Goal: Transaction & Acquisition: Purchase product/service

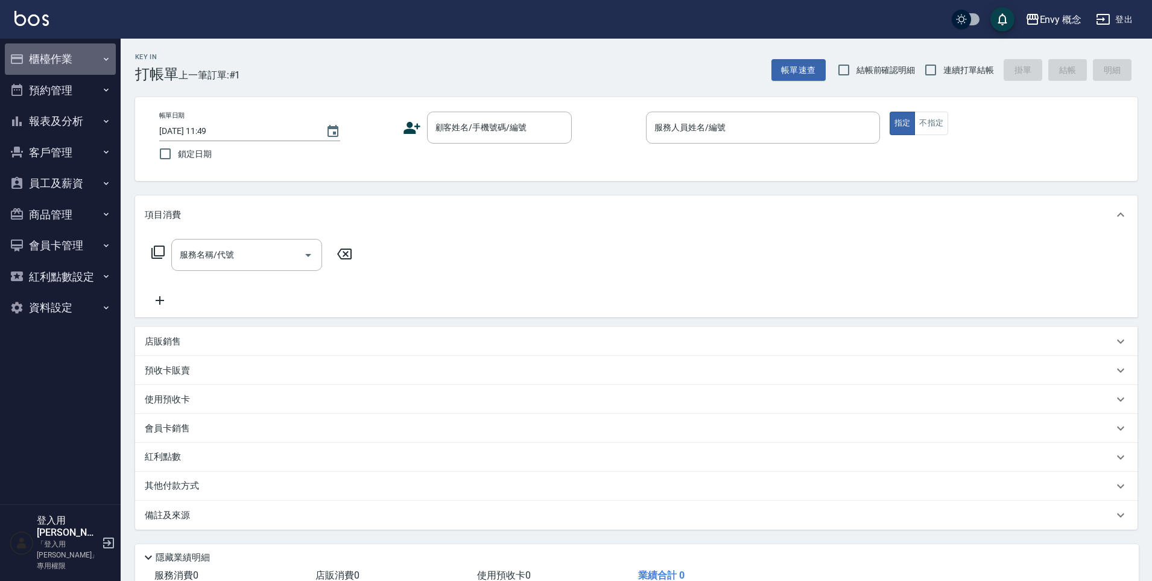
click at [71, 59] on button "櫃檯作業" at bounding box center [60, 58] width 111 height 31
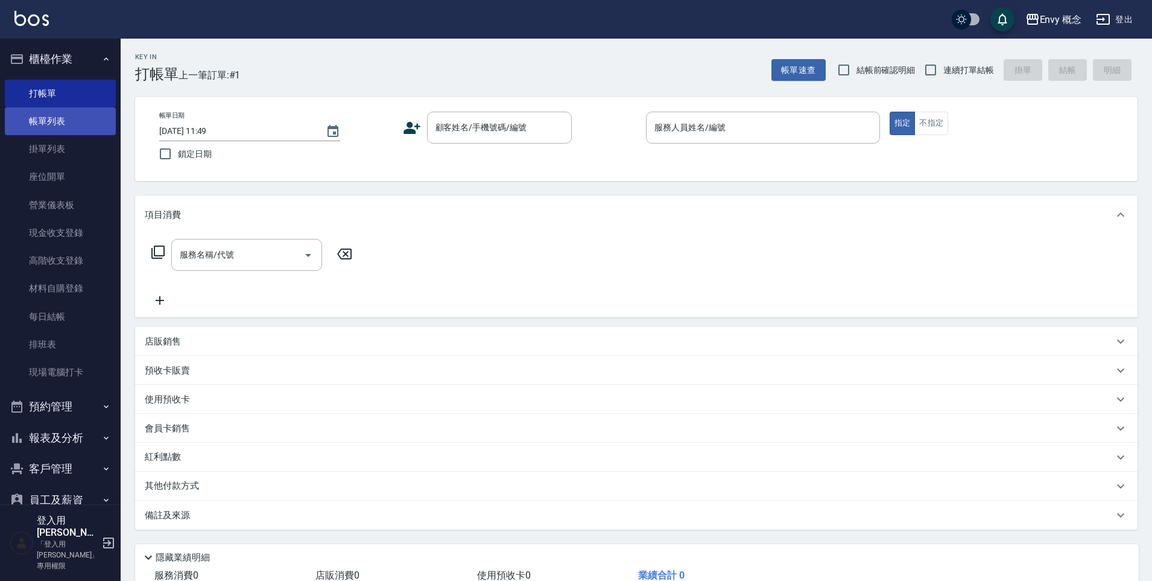
click at [64, 121] on link "帳單列表" at bounding box center [60, 121] width 111 height 28
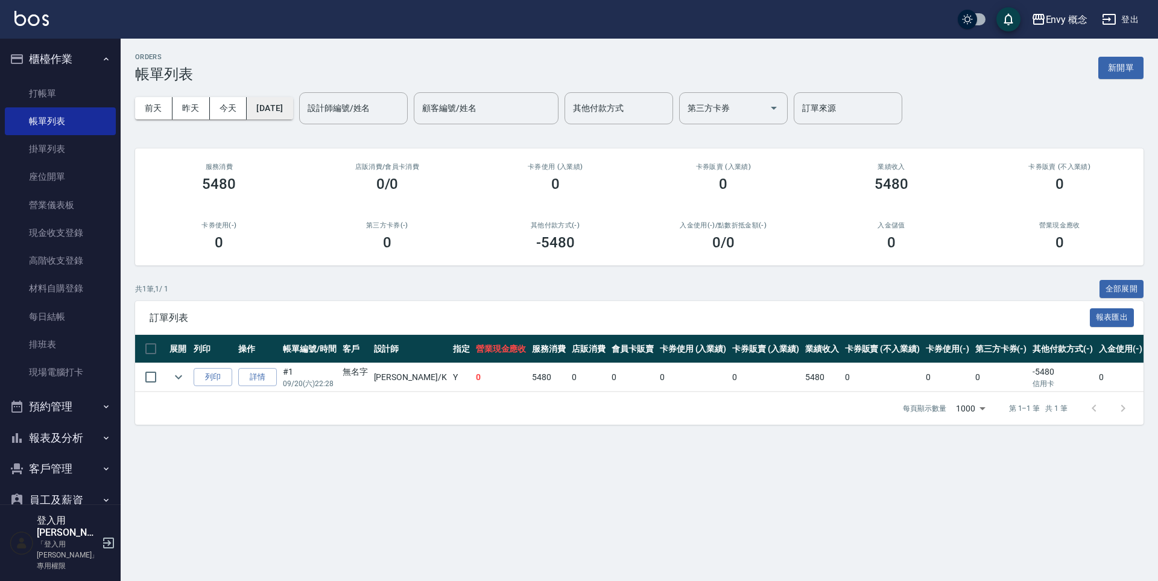
click at [291, 106] on button "[DATE]" at bounding box center [270, 108] width 46 height 22
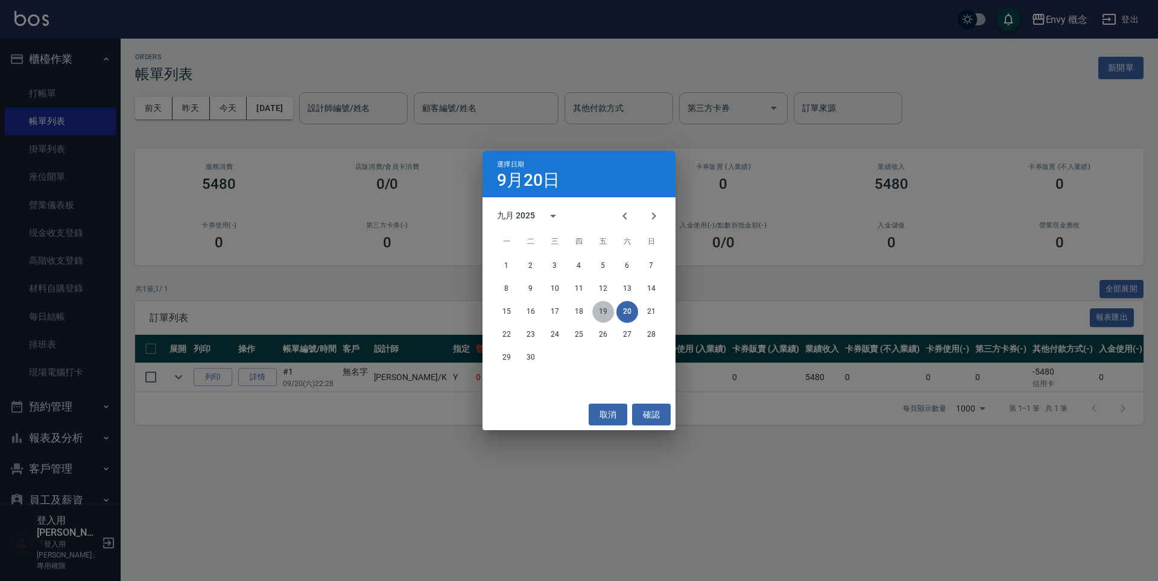
click at [609, 317] on button "19" at bounding box center [603, 312] width 22 height 22
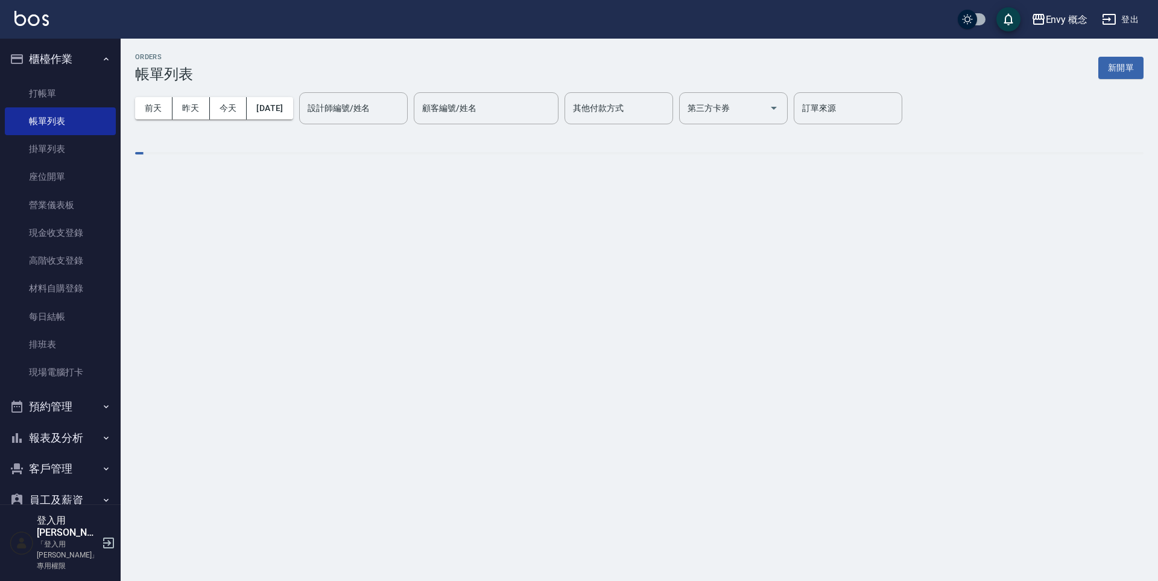
click at [353, 107] on div "設計師編號/姓名 設計師編號/姓名" at bounding box center [353, 108] width 109 height 32
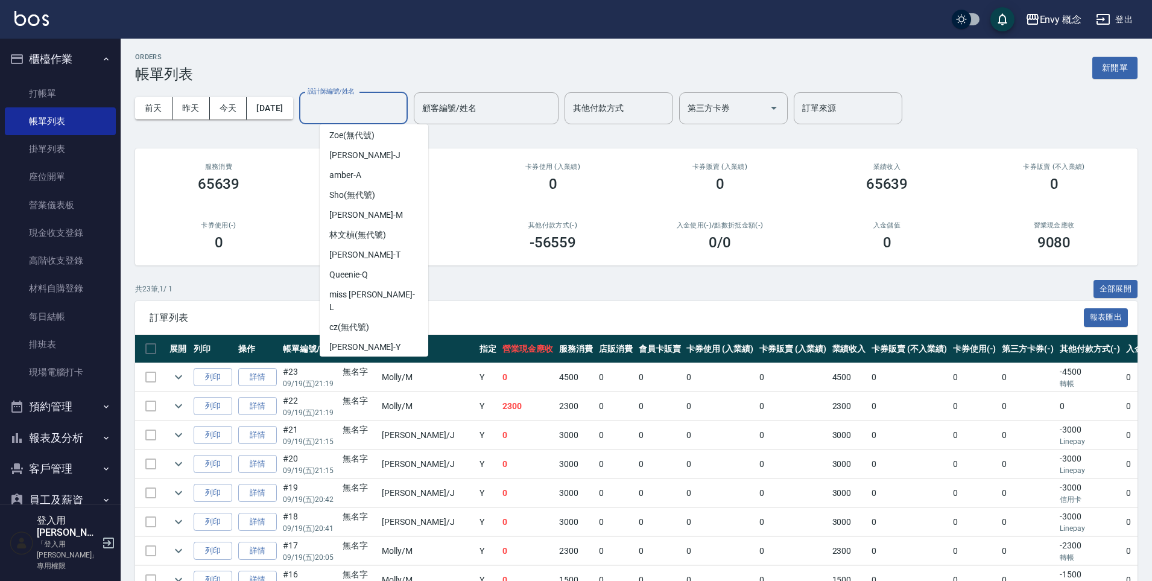
scroll to position [56, 0]
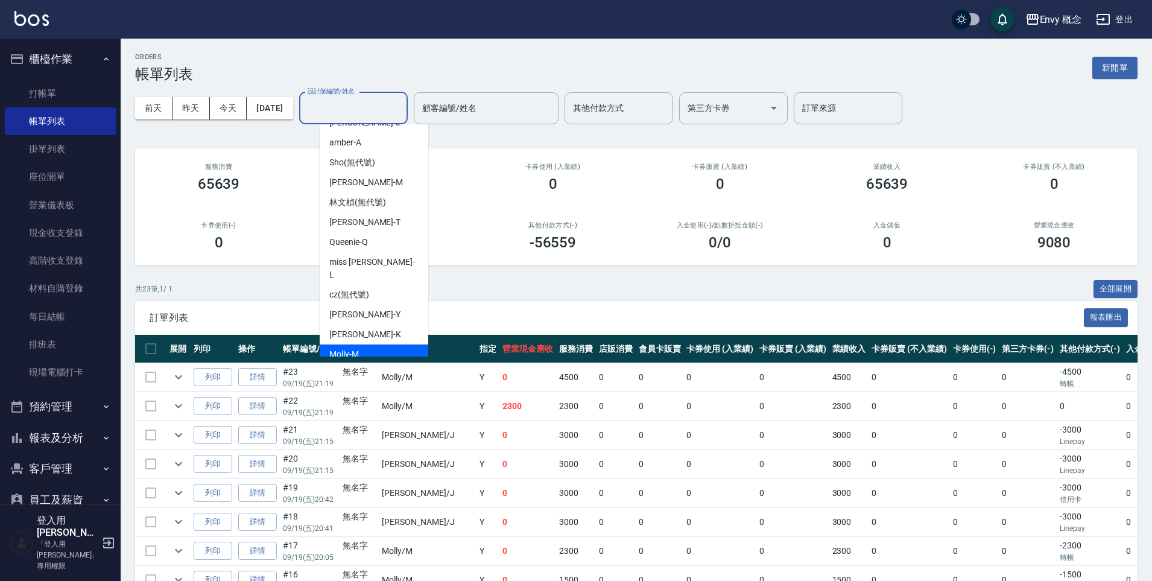
click at [382, 344] on div "[PERSON_NAME]" at bounding box center [374, 354] width 109 height 20
type input "[PERSON_NAME]"
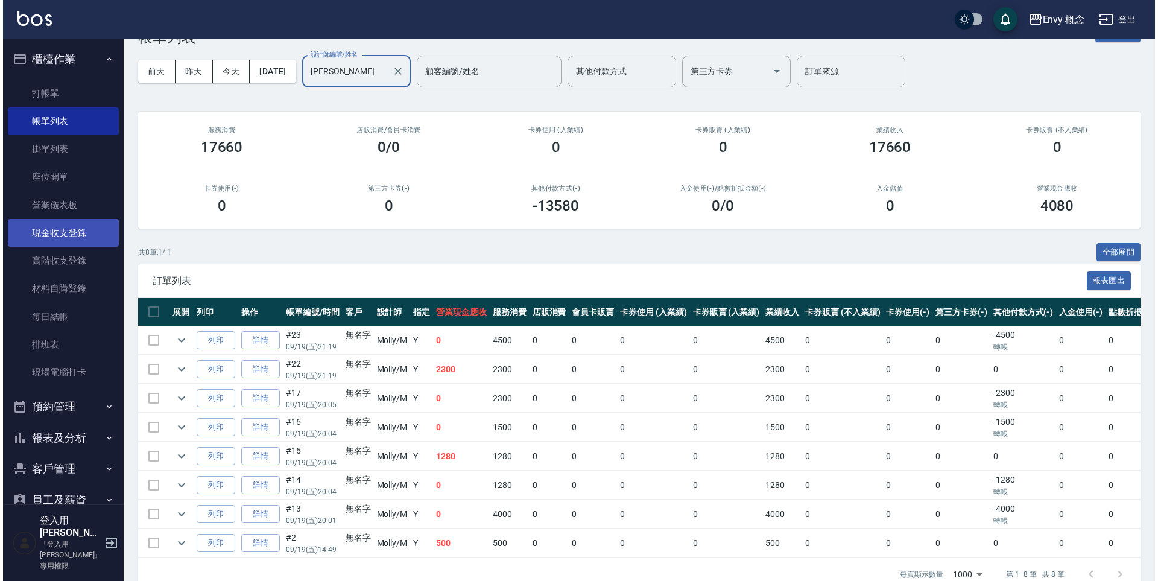
scroll to position [0, 0]
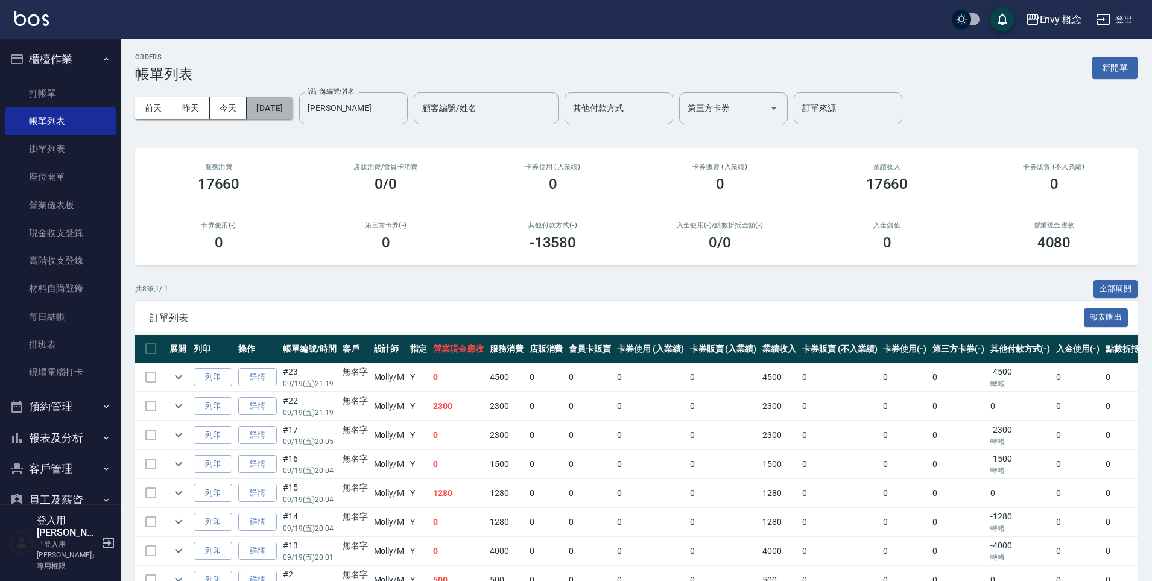
click at [287, 99] on button "[DATE]" at bounding box center [270, 108] width 46 height 22
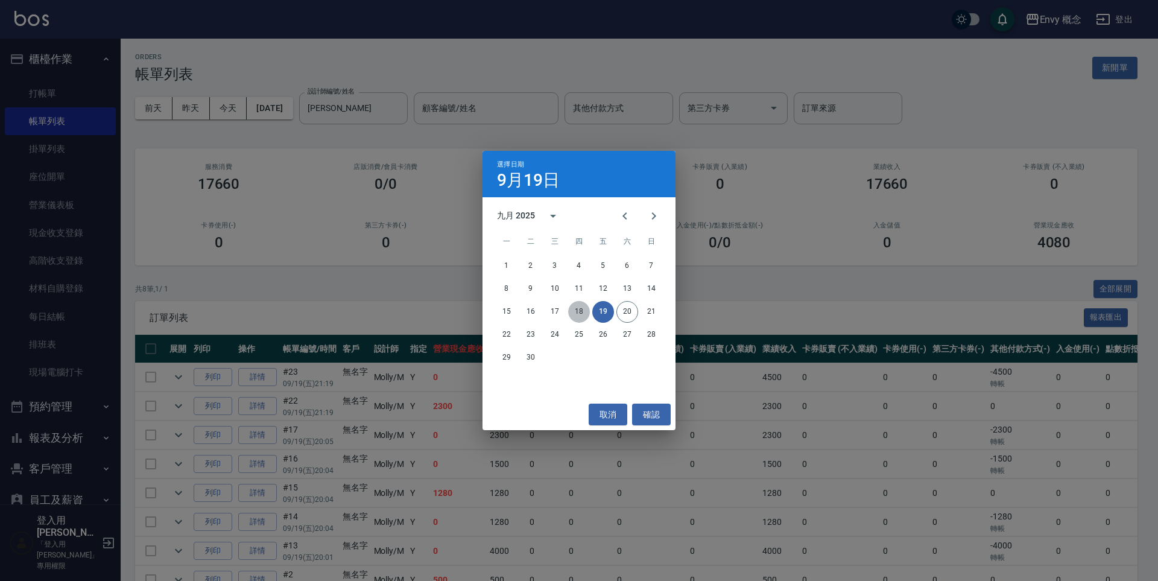
click at [576, 312] on button "18" at bounding box center [579, 312] width 22 height 22
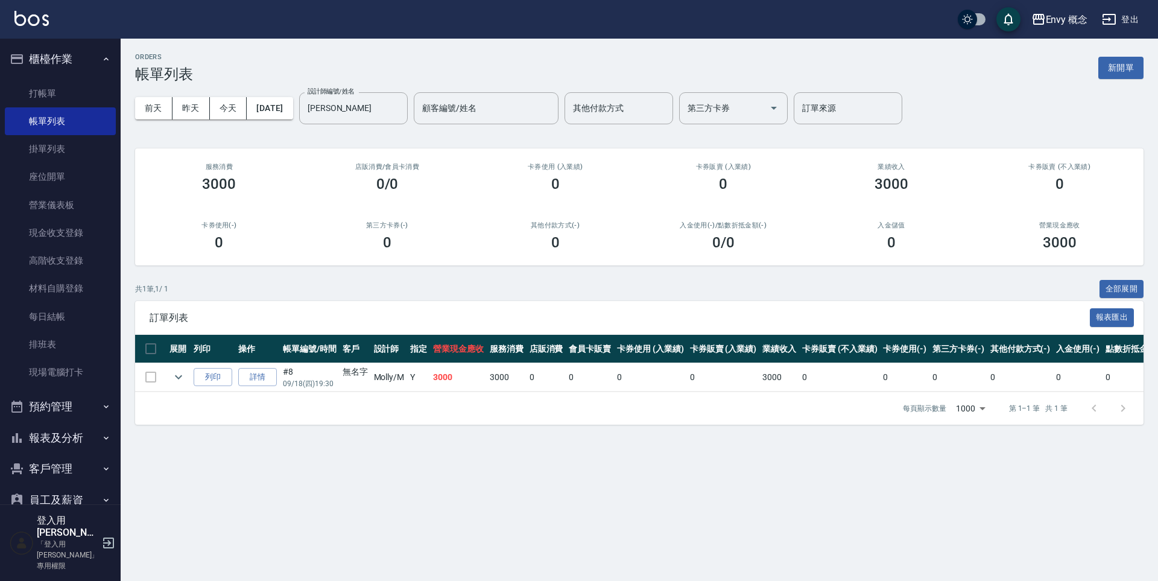
scroll to position [127, 0]
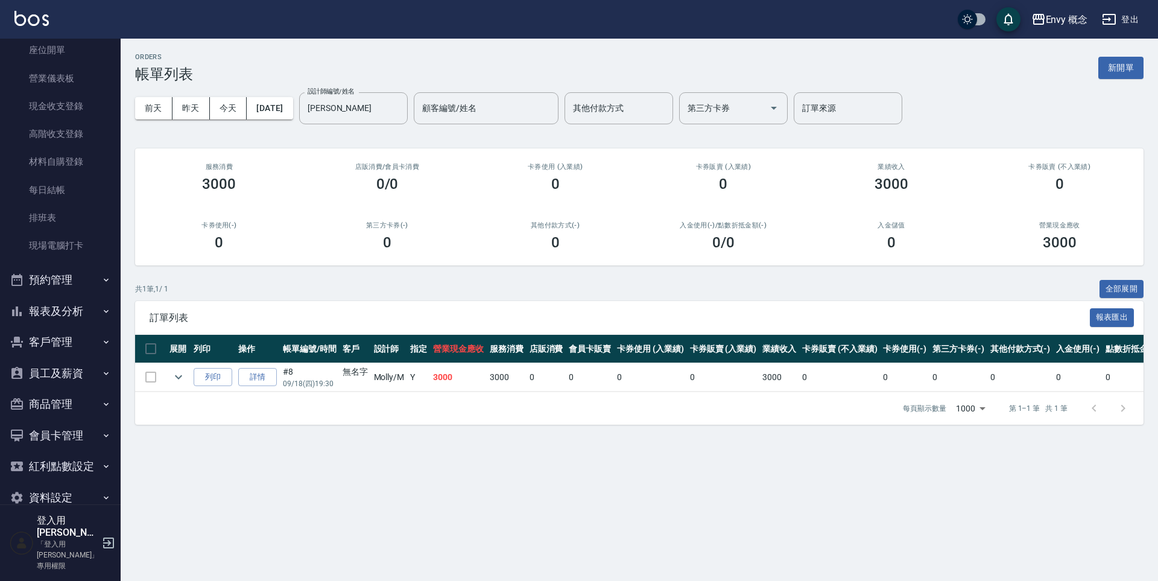
click at [71, 320] on button "報表及分析" at bounding box center [60, 311] width 111 height 31
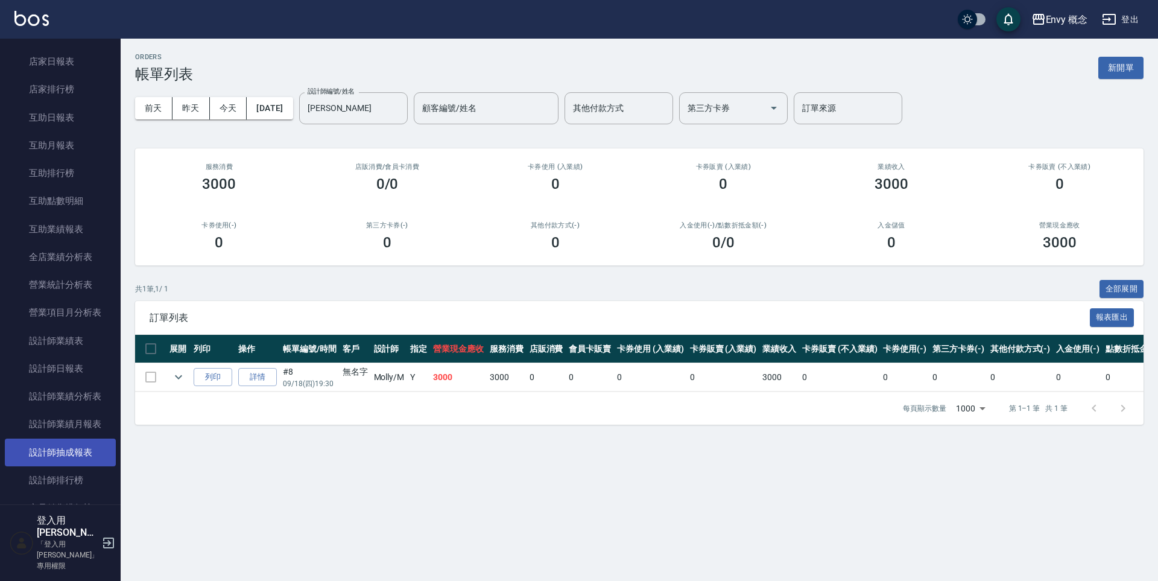
scroll to position [517, 0]
click at [81, 461] on link "設計師排行榜" at bounding box center [60, 457] width 111 height 28
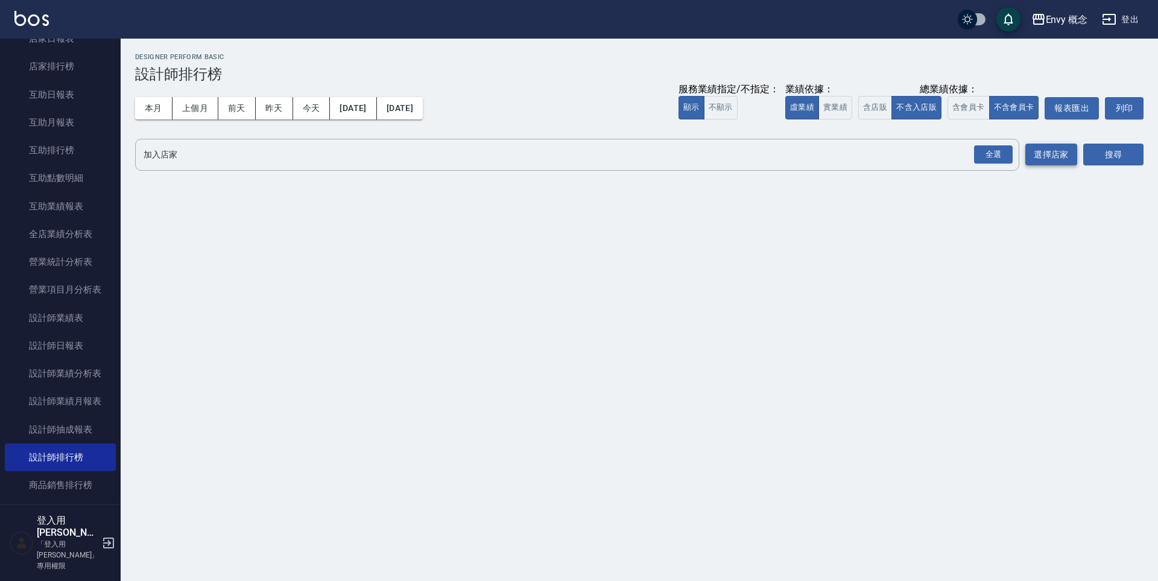
click at [995, 153] on div "全選" at bounding box center [993, 154] width 39 height 19
click at [1110, 150] on button "搜尋" at bounding box center [1113, 155] width 60 height 22
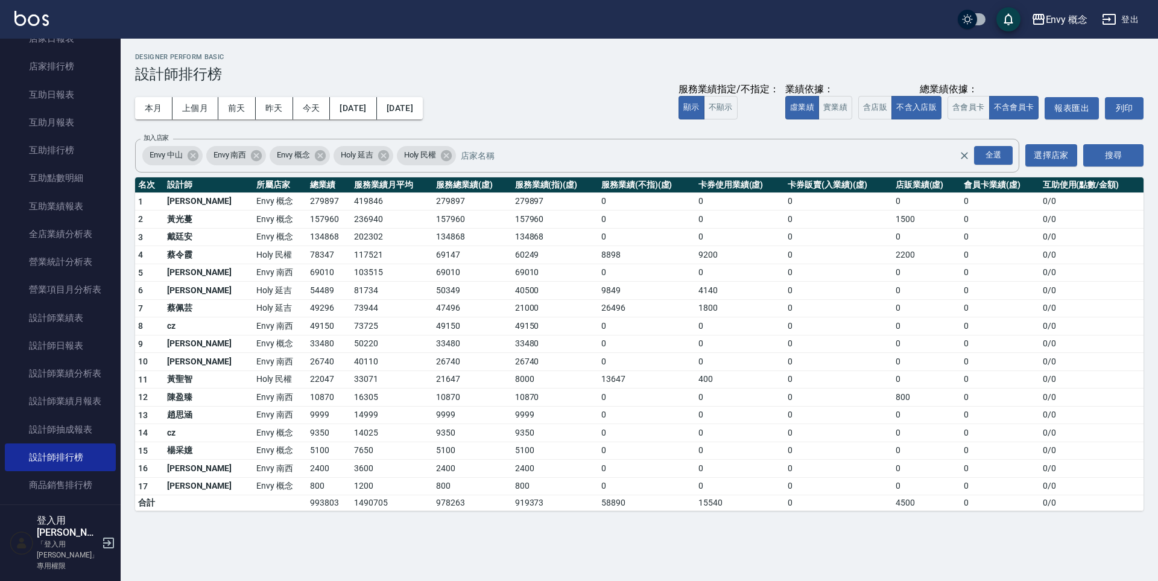
click at [436, 221] on td "157960" at bounding box center [472, 220] width 79 height 18
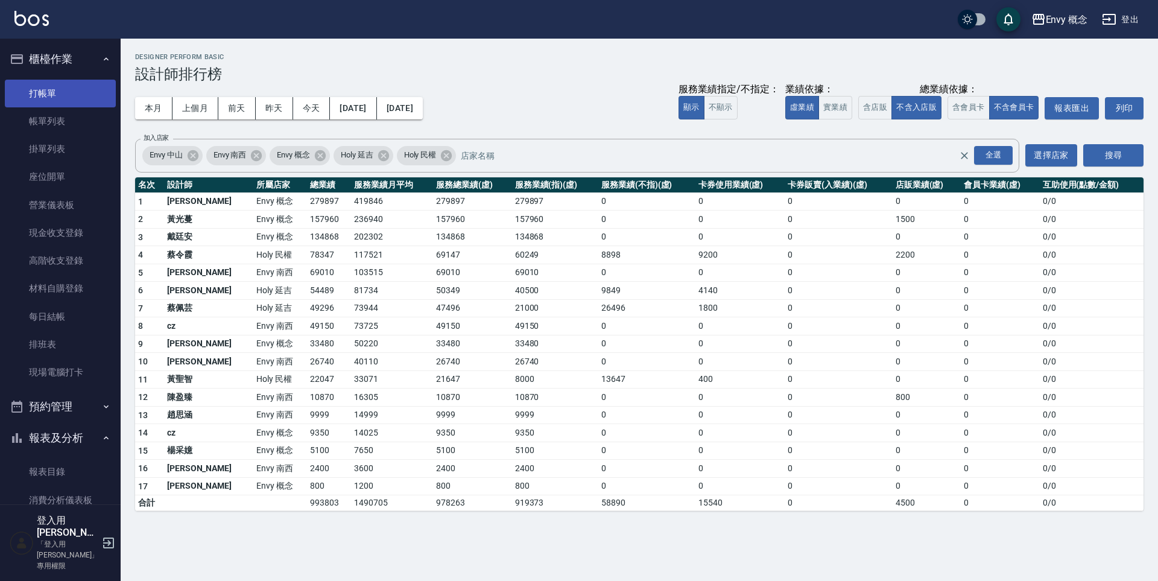
click at [71, 94] on link "打帳單" at bounding box center [60, 94] width 111 height 28
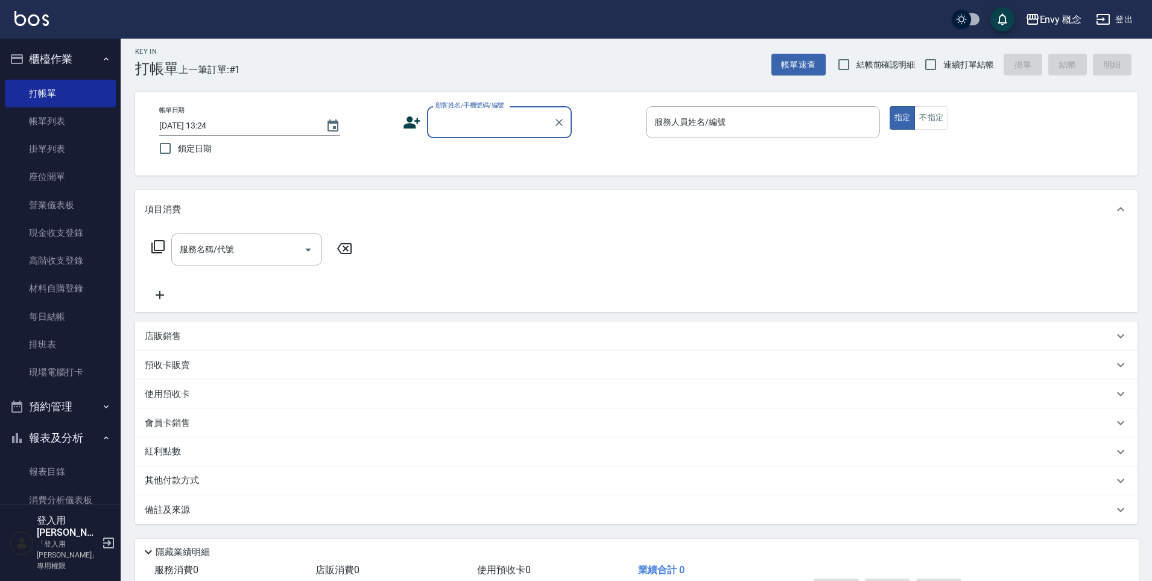
scroll to position [14, 0]
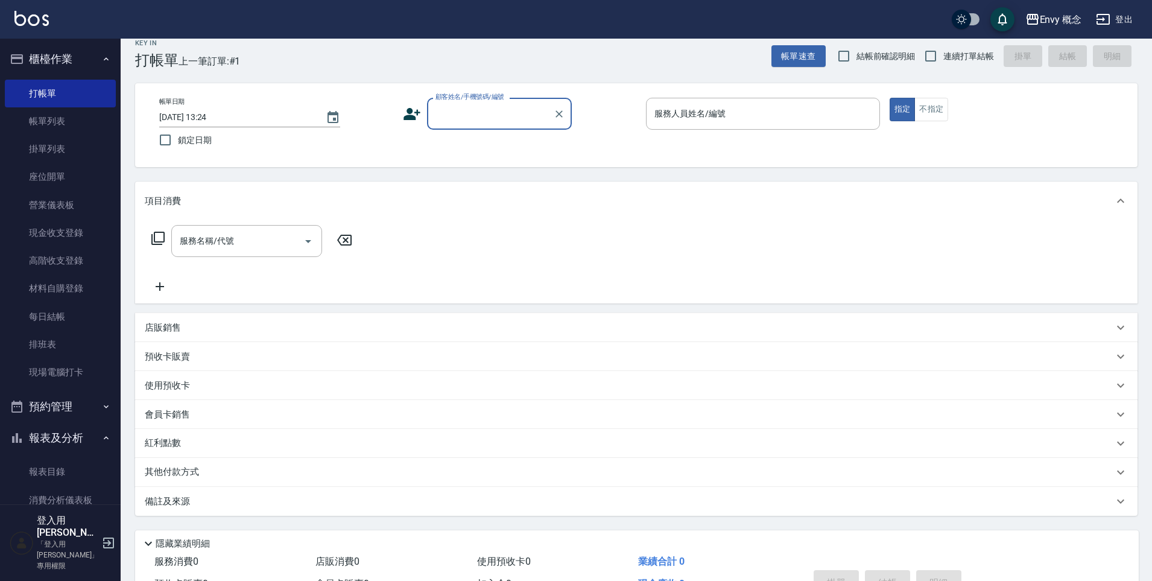
click at [468, 117] on input "顧客姓名/手機號碼/編號" at bounding box center [490, 113] width 116 height 21
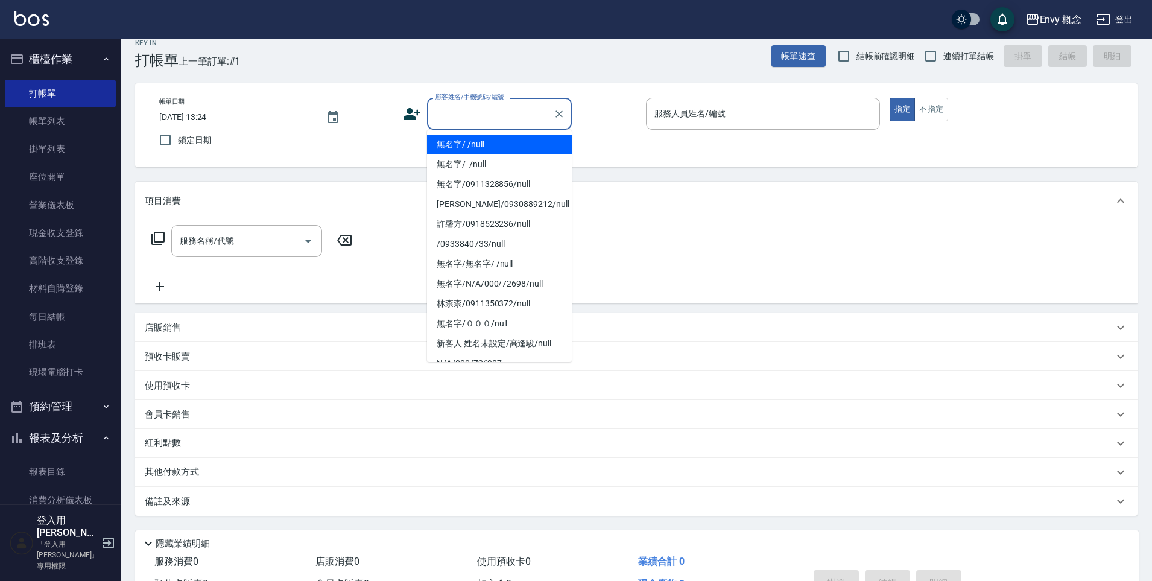
click at [475, 138] on li "無名字/ /null" at bounding box center [499, 145] width 145 height 20
type input "無名字/ /null"
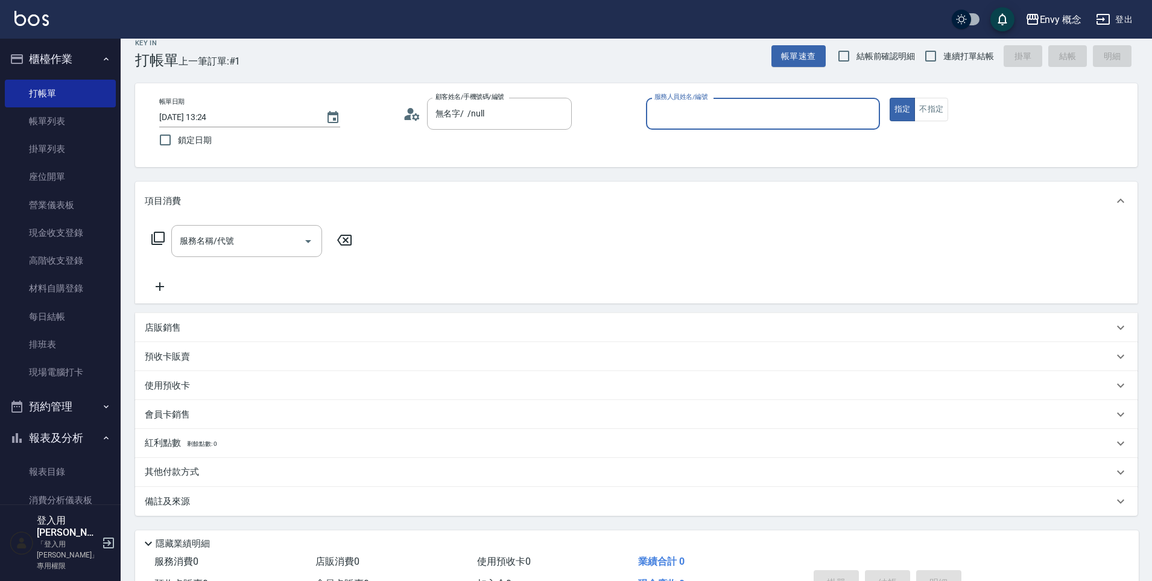
click at [695, 113] on input "服務人員姓名/編號" at bounding box center [762, 113] width 223 height 21
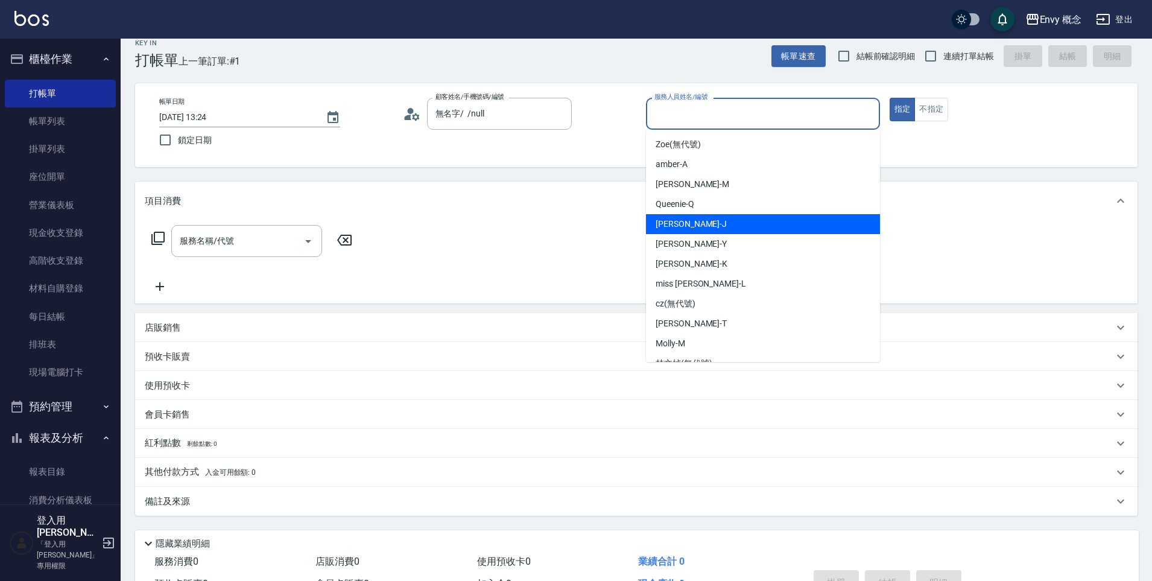
click at [679, 223] on span "[PERSON_NAME]" at bounding box center [691, 224] width 71 height 13
type input "[PERSON_NAME]"
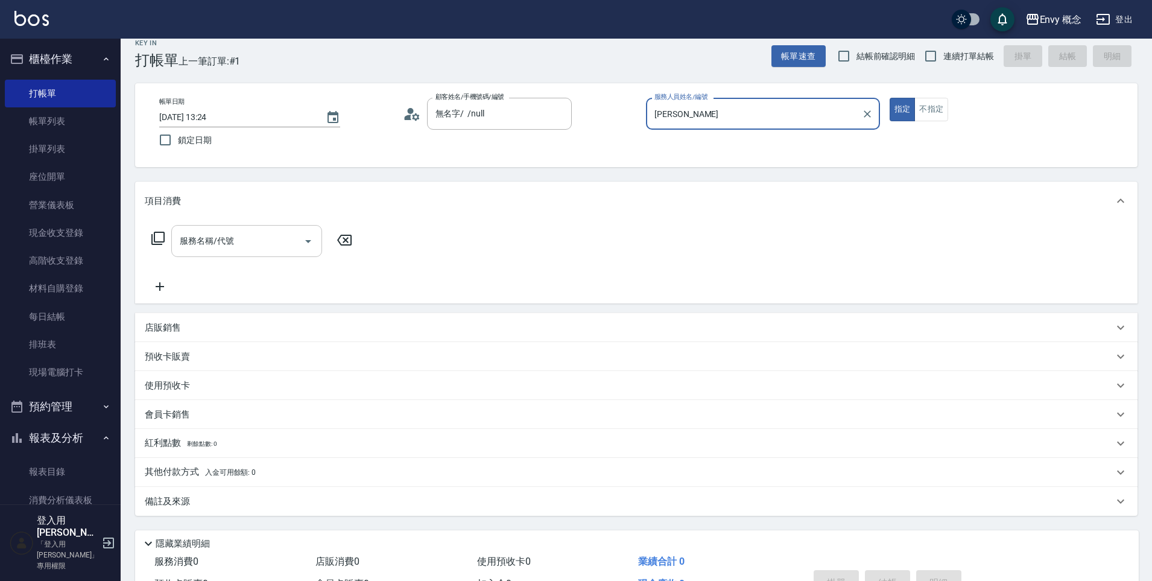
click at [249, 237] on input "服務名稱/代號" at bounding box center [238, 240] width 122 height 21
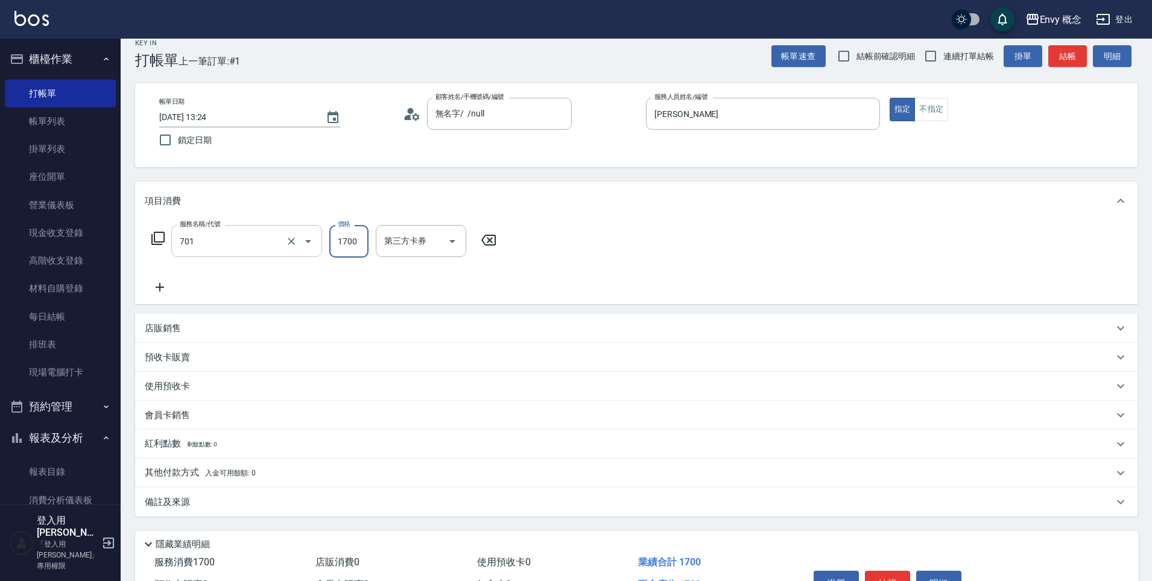
type input "701 染髮(701)"
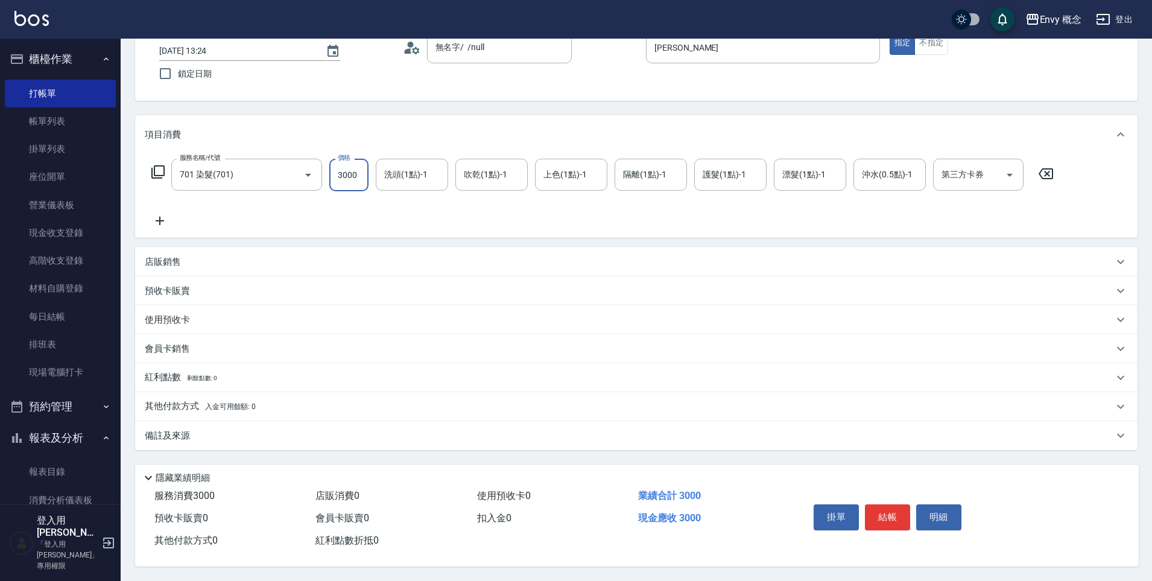
scroll to position [86, 0]
type input "3000"
click at [893, 521] on button "結帳" at bounding box center [887, 516] width 45 height 25
